Goal: Task Accomplishment & Management: Use online tool/utility

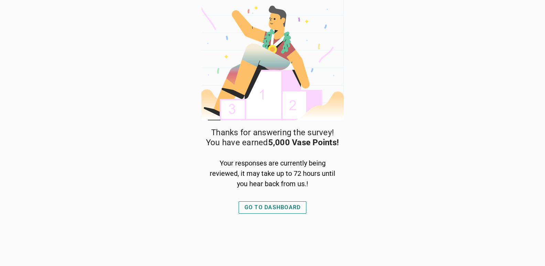
click at [268, 207] on div "GO TO DASHBOARD" at bounding box center [273, 207] width 56 height 8
